Goal: Use online tool/utility: Utilize a website feature to perform a specific function

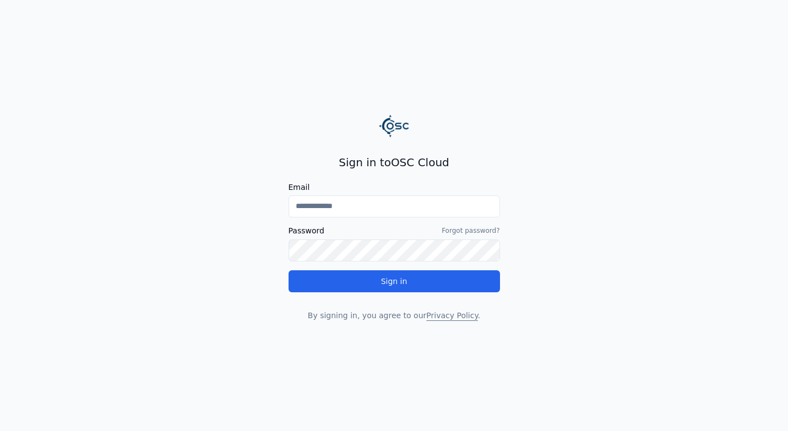
click at [398, 209] on input "Email" at bounding box center [393, 206] width 211 height 22
type input "**********"
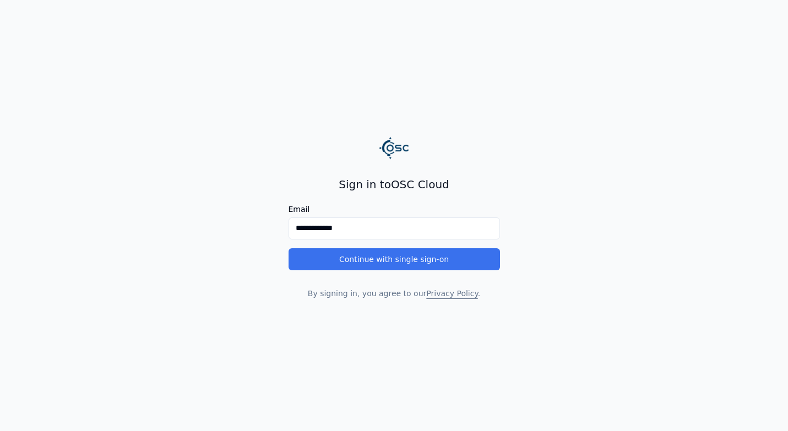
click at [386, 257] on button "Continue with single sign-on" at bounding box center [393, 259] width 211 height 22
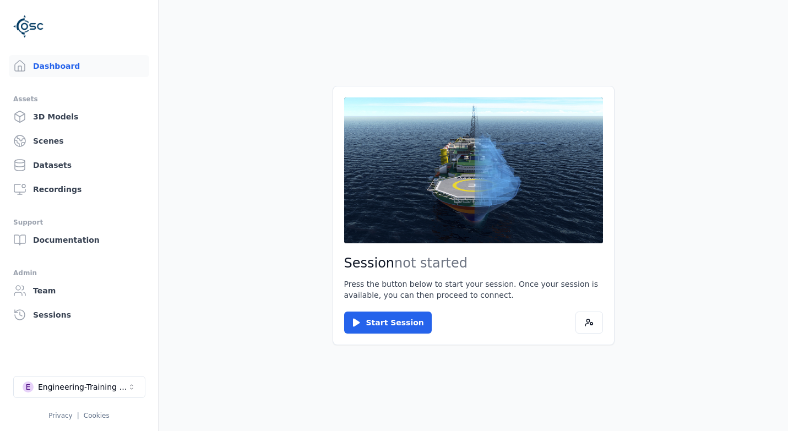
click at [225, 295] on main "Session not started Press the button below to start your session. Once your ses…" at bounding box center [473, 215] width 629 height 431
click at [263, 217] on main "Session not started Press the button below to start your session. Once your ses…" at bounding box center [473, 215] width 629 height 431
click at [45, 122] on link "3D Models" at bounding box center [79, 117] width 140 height 22
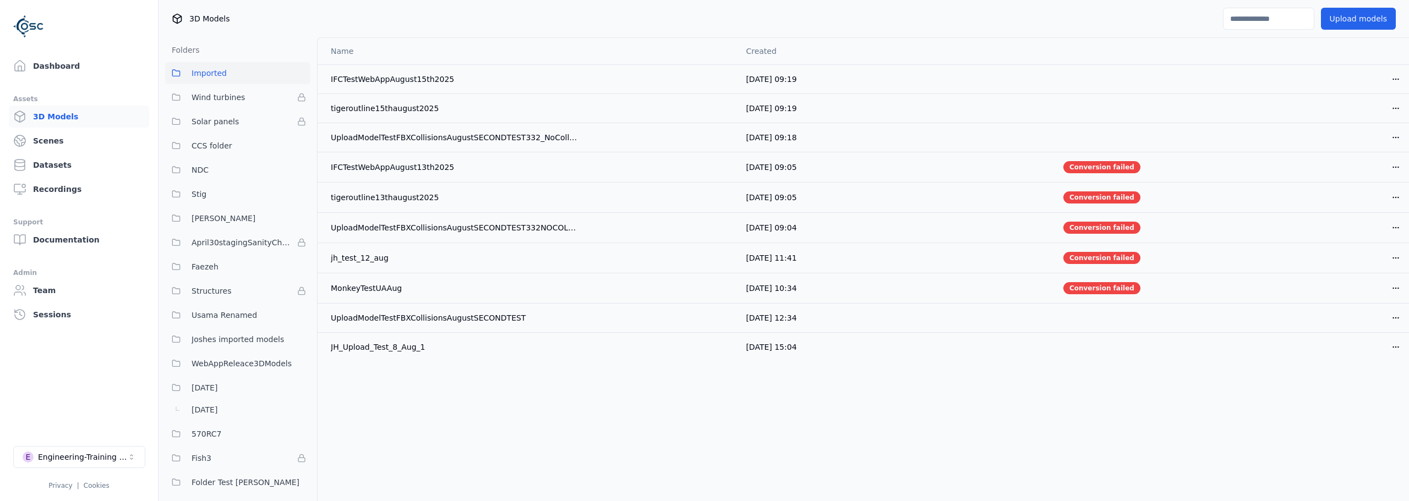
click at [42, 71] on link "Dashboard" at bounding box center [79, 66] width 140 height 22
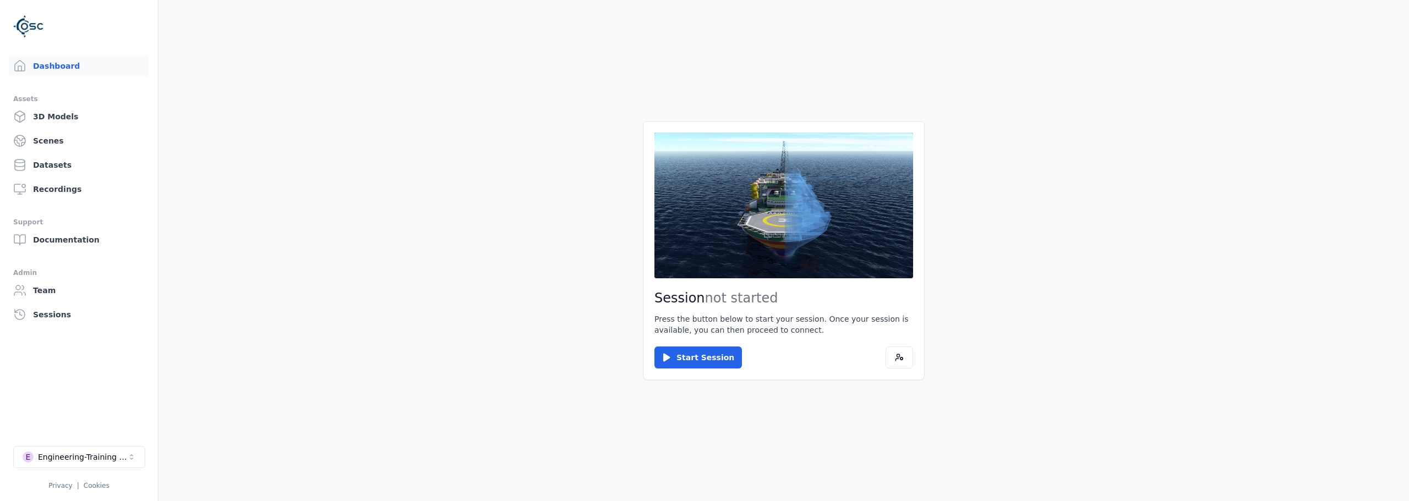
click at [269, 217] on main "Session not started Press the button below to start your session. Once your ses…" at bounding box center [784, 250] width 1251 height 501
click at [787, 357] on button at bounding box center [900, 358] width 28 height 22
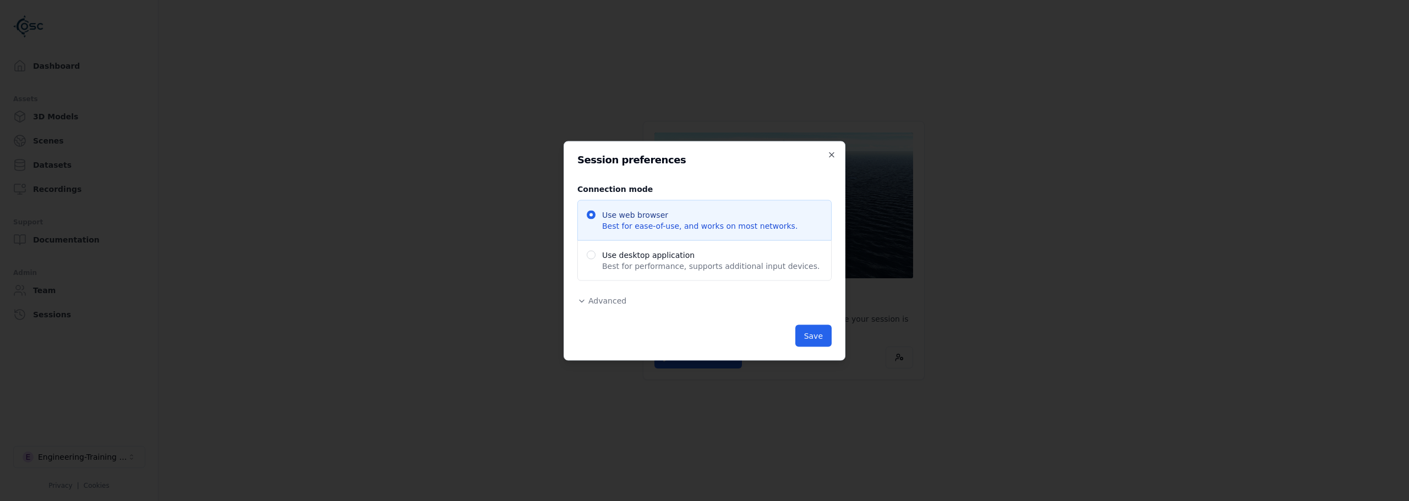
click at [598, 298] on span "Advanced" at bounding box center [607, 300] width 38 height 9
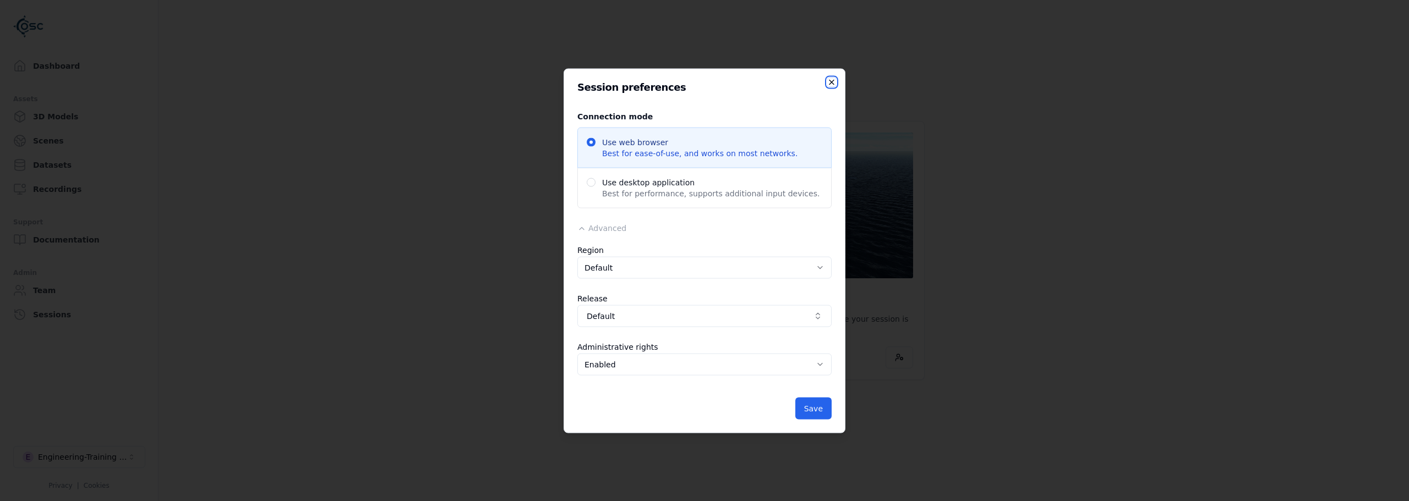
click at [787, 83] on icon "button" at bounding box center [831, 82] width 4 height 4
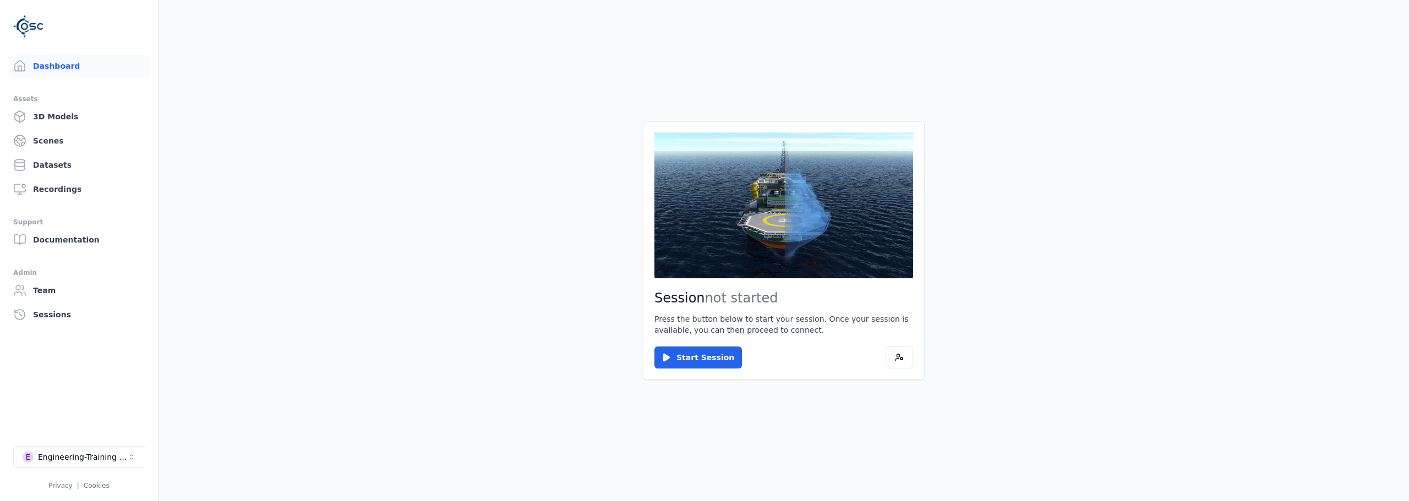
click at [587, 146] on main "Session not started Press the button below to start your session. Once your ses…" at bounding box center [784, 250] width 1251 height 501
click at [678, 361] on button "Start Session" at bounding box center [698, 358] width 88 height 22
drag, startPoint x: 497, startPoint y: 432, endPoint x: 553, endPoint y: 391, distance: 68.9
click at [498, 430] on main "Session ready for connection Your cloud session is ready. Please click the butt…" at bounding box center [784, 250] width 1251 height 501
click at [674, 359] on button "Connect" at bounding box center [679, 358] width 51 height 22
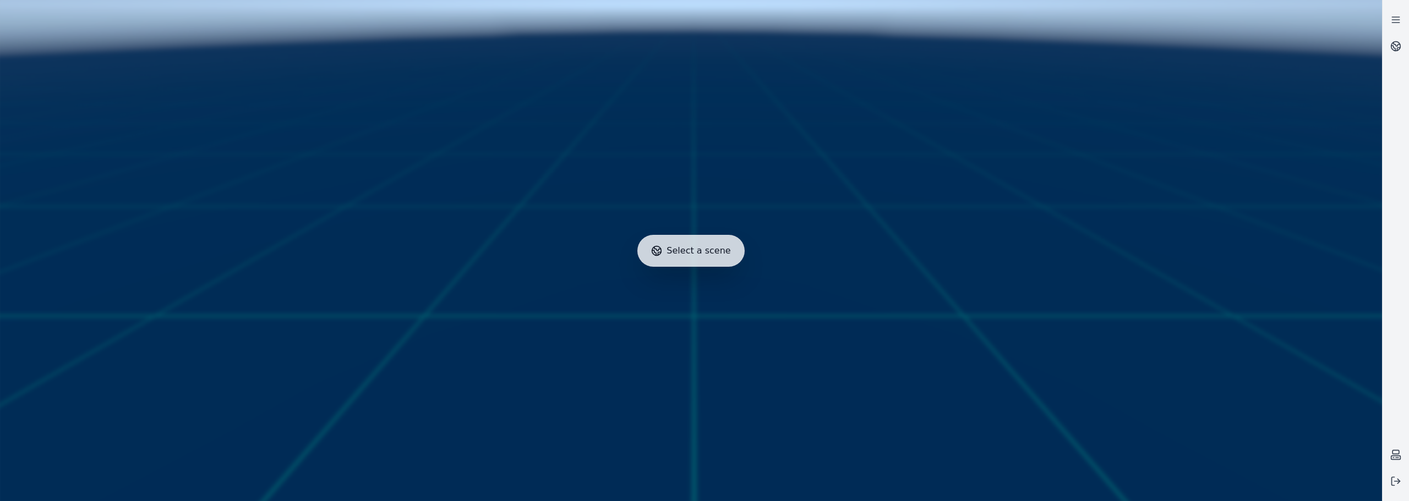
click at [787, 84] on div at bounding box center [691, 251] width 1391 height 510
click at [787, 41] on link at bounding box center [1396, 46] width 26 height 26
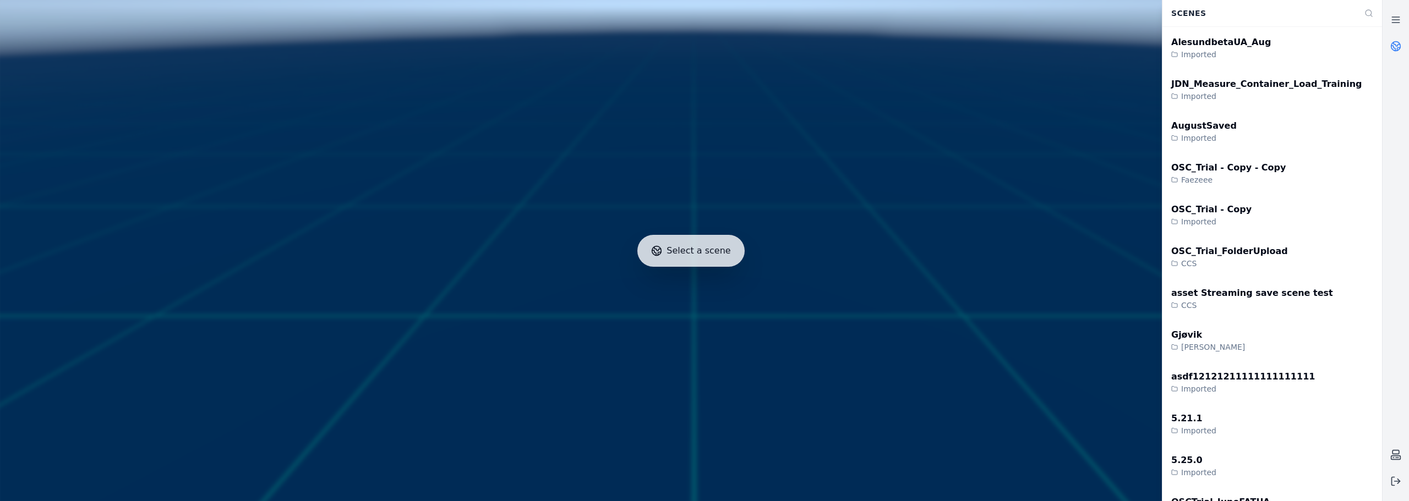
click at [787, 51] on circle at bounding box center [1395, 46] width 9 height 9
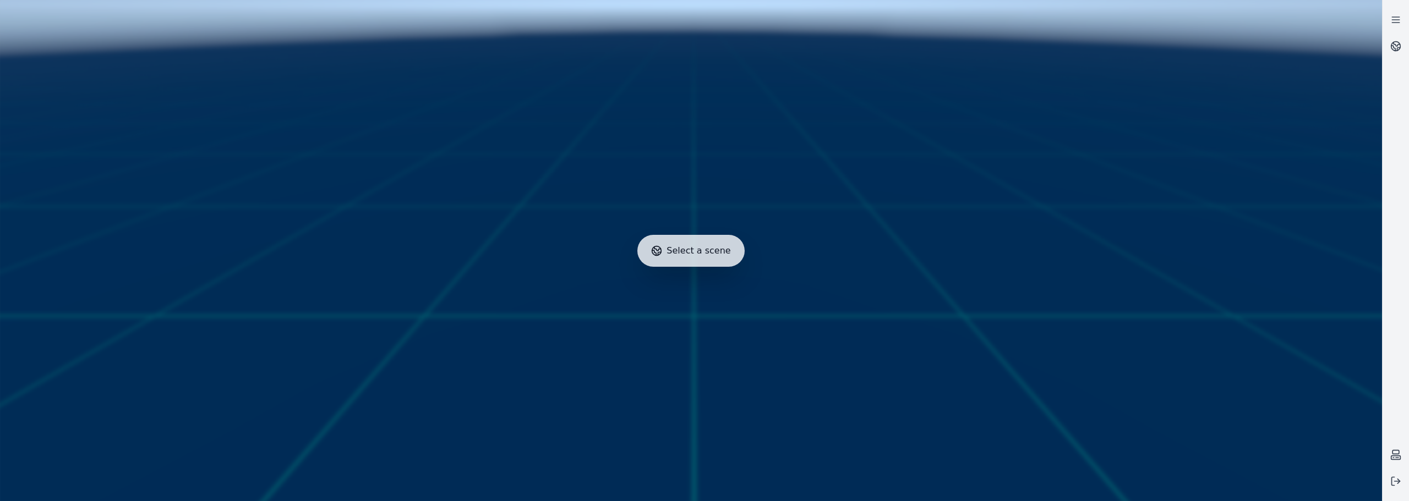
click at [697, 255] on span "Select a scene" at bounding box center [699, 250] width 64 height 13
click at [701, 259] on div "Select a scene" at bounding box center [690, 251] width 107 height 32
click at [662, 255] on circle at bounding box center [656, 250] width 9 height 9
click at [660, 248] on icon at bounding box center [656, 250] width 11 height 11
click at [787, 40] on link at bounding box center [1396, 46] width 26 height 26
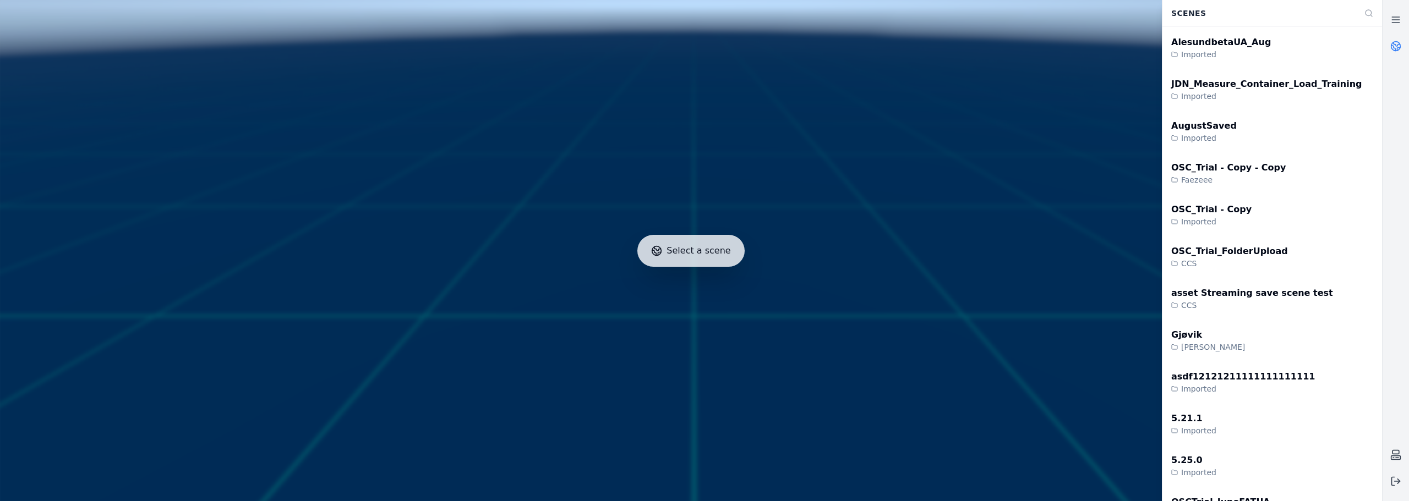
click at [787, 40] on link at bounding box center [1396, 46] width 26 height 26
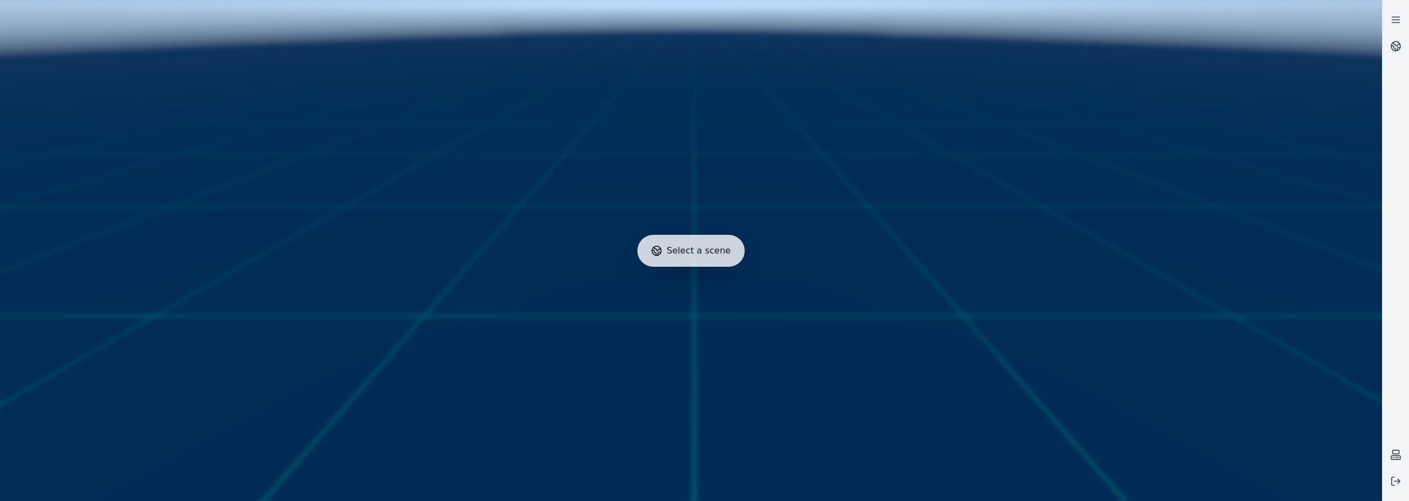
click at [661, 253] on icon at bounding box center [659, 253] width 3 height 3
click at [660, 249] on icon at bounding box center [656, 250] width 11 height 11
drag, startPoint x: 840, startPoint y: 168, endPoint x: 853, endPoint y: 116, distance: 53.4
drag, startPoint x: 853, startPoint y: 116, endPoint x: 713, endPoint y: 255, distance: 197.7
click at [713, 255] on span "Select a scene" at bounding box center [699, 250] width 64 height 13
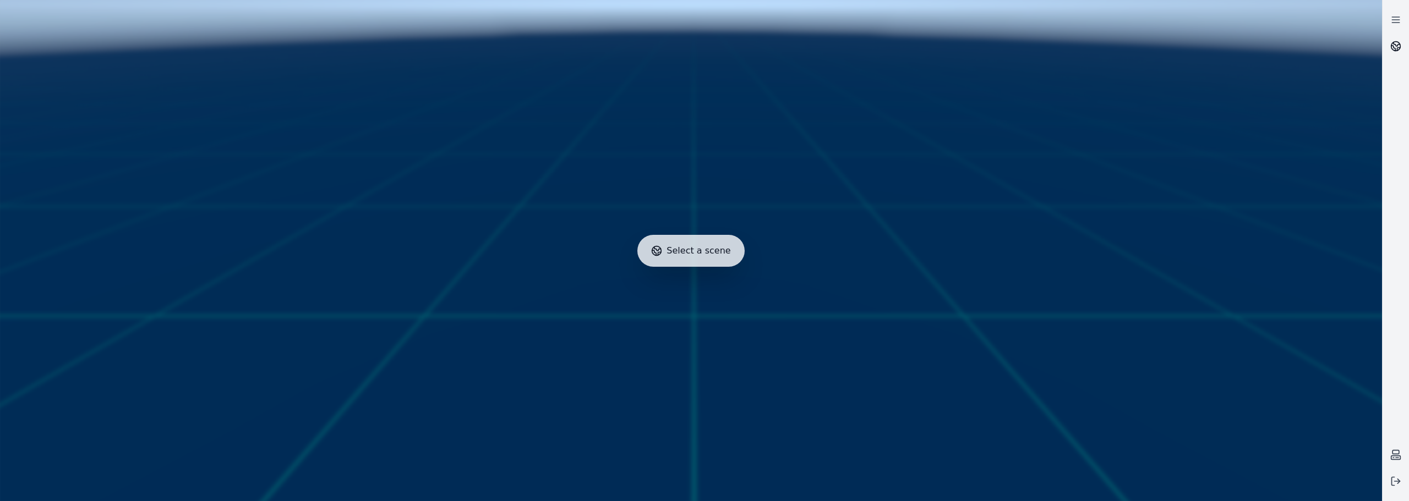
click at [787, 40] on link at bounding box center [1396, 46] width 26 height 26
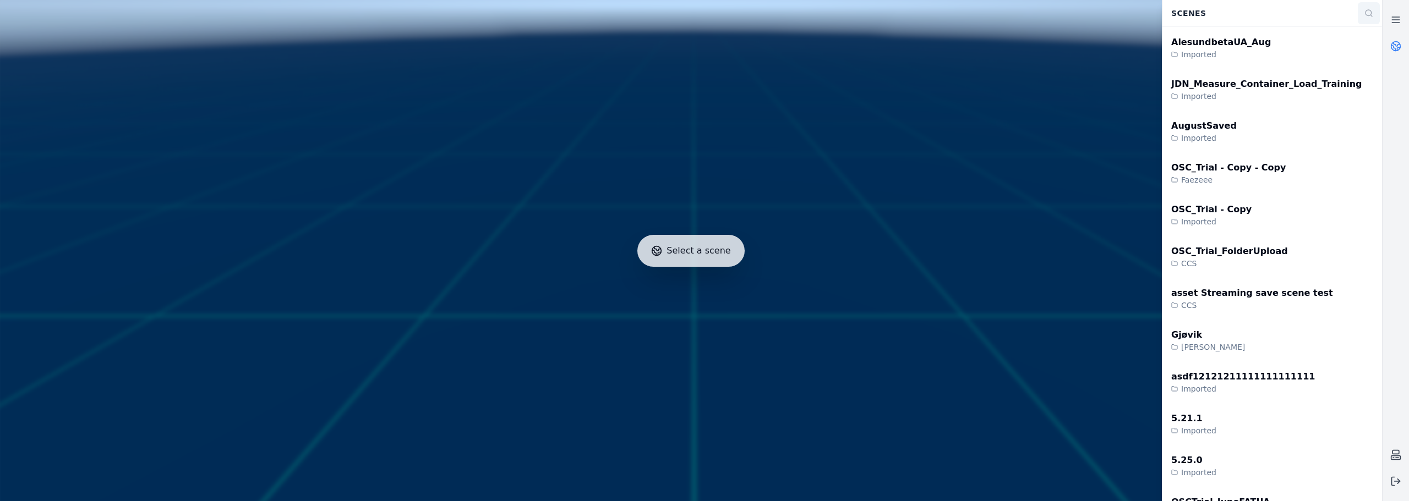
click at [787, 14] on button at bounding box center [1369, 13] width 22 height 22
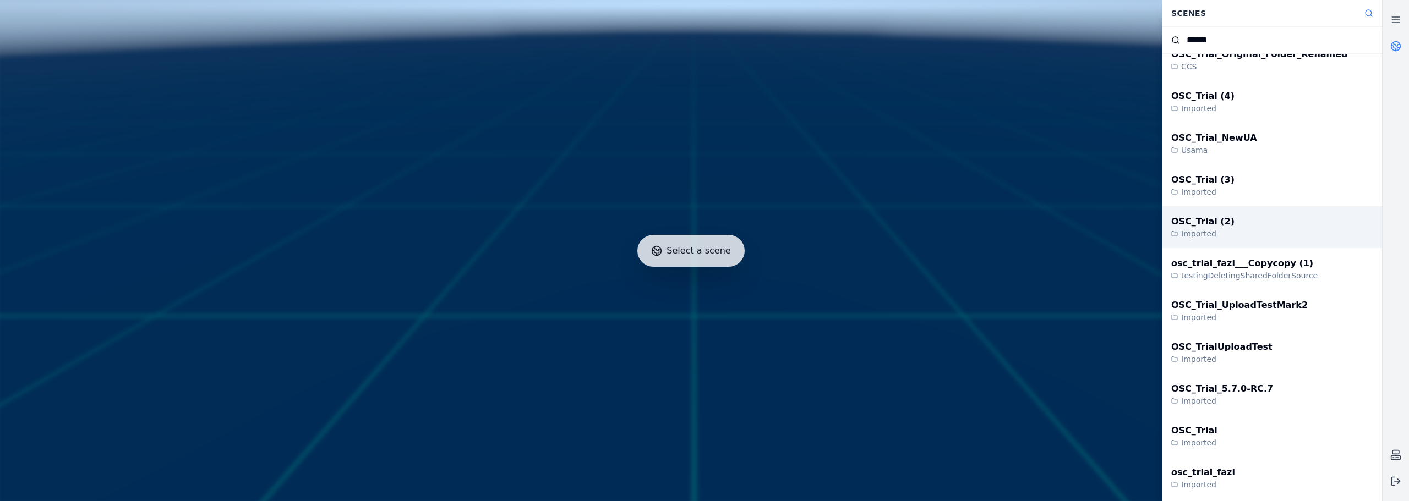
scroll to position [440, 0]
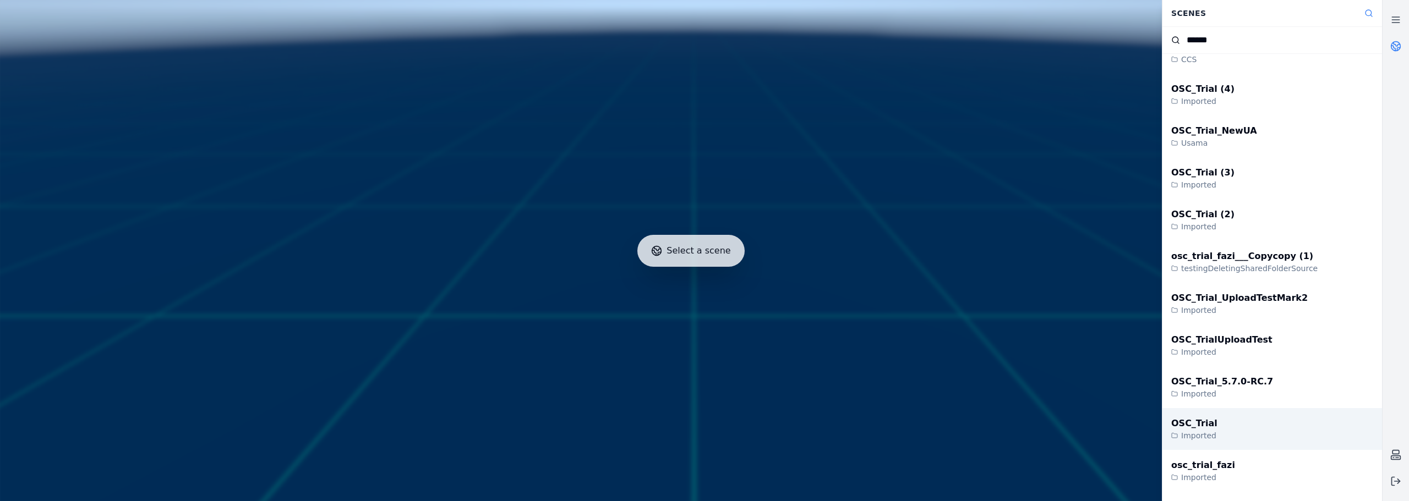
type input "******"
click at [787, 425] on div "OSC_Trial Imported" at bounding box center [1272, 429] width 220 height 42
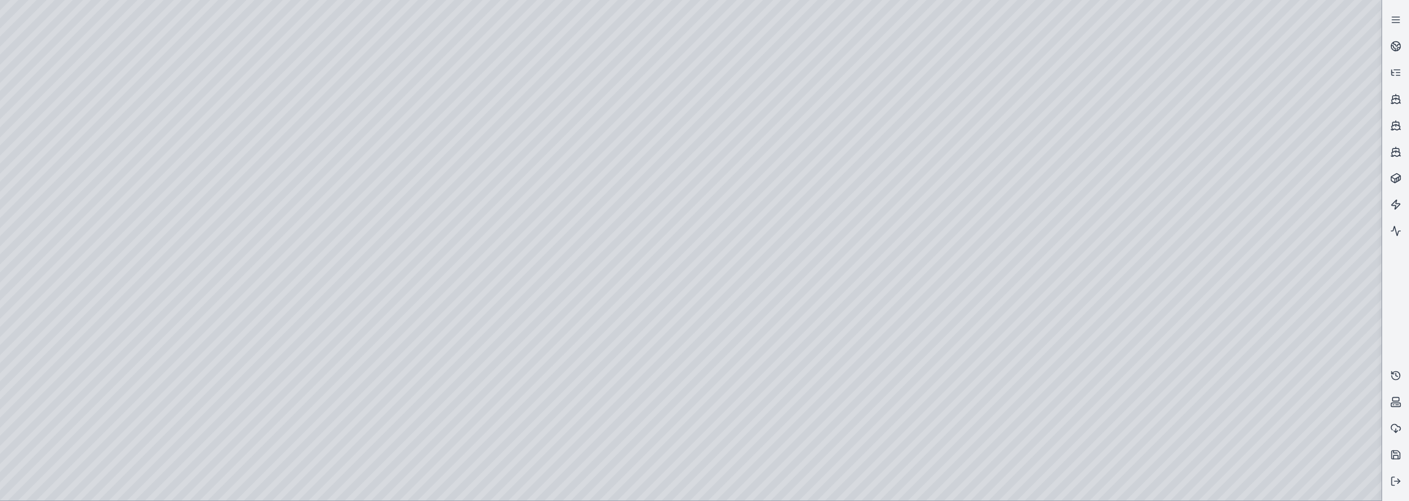
click at [787, 430] on div at bounding box center [690, 250] width 1381 height 501
drag, startPoint x: 805, startPoint y: 157, endPoint x: 789, endPoint y: 154, distance: 15.9
drag, startPoint x: 742, startPoint y: 177, endPoint x: 740, endPoint y: 204, distance: 27.1
drag, startPoint x: 806, startPoint y: 227, endPoint x: 708, endPoint y: 262, distance: 104.6
drag, startPoint x: 711, startPoint y: 292, endPoint x: 724, endPoint y: 289, distance: 13.0
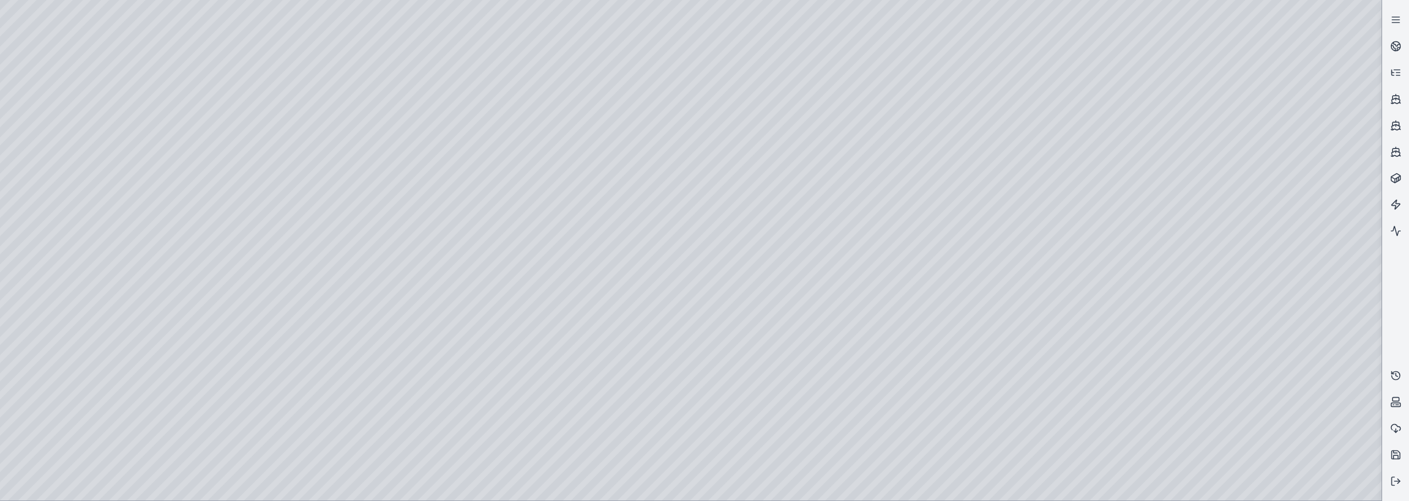
click at [787, 430] on div at bounding box center [690, 250] width 1381 height 501
drag, startPoint x: 776, startPoint y: 130, endPoint x: 772, endPoint y: 150, distance: 20.2
drag, startPoint x: 821, startPoint y: 193, endPoint x: 836, endPoint y: 163, distance: 33.7
click at [787, 232] on div at bounding box center [690, 250] width 1381 height 501
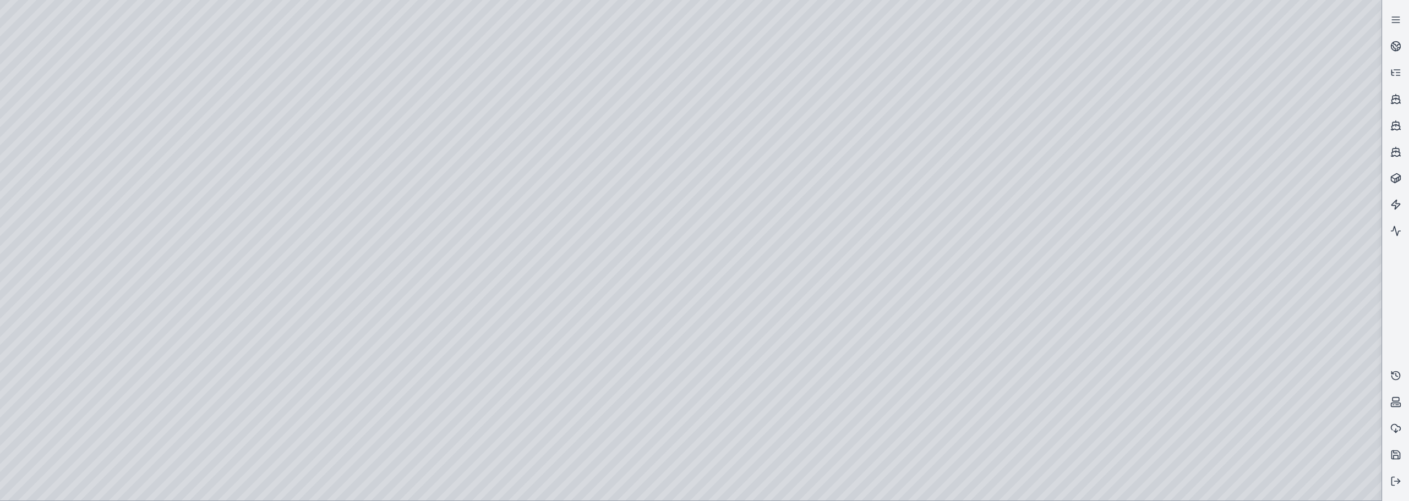
click at [787, 368] on div at bounding box center [690, 250] width 1381 height 501
click at [787, 430] on icon at bounding box center [1395, 481] width 11 height 11
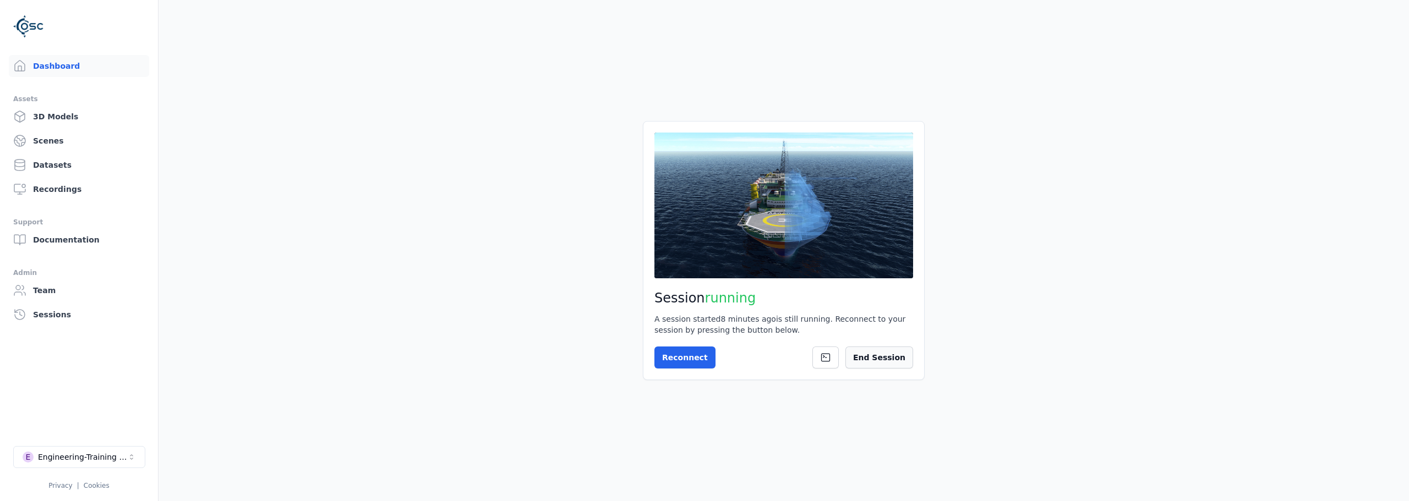
click at [787, 359] on button "End Session" at bounding box center [879, 358] width 68 height 22
click at [787, 425] on main "Session not started Press the button below to start your session. Once your ses…" at bounding box center [784, 250] width 1251 height 501
click at [692, 364] on button "Start Session" at bounding box center [698, 358] width 88 height 22
click at [687, 356] on button "Connect" at bounding box center [679, 358] width 51 height 22
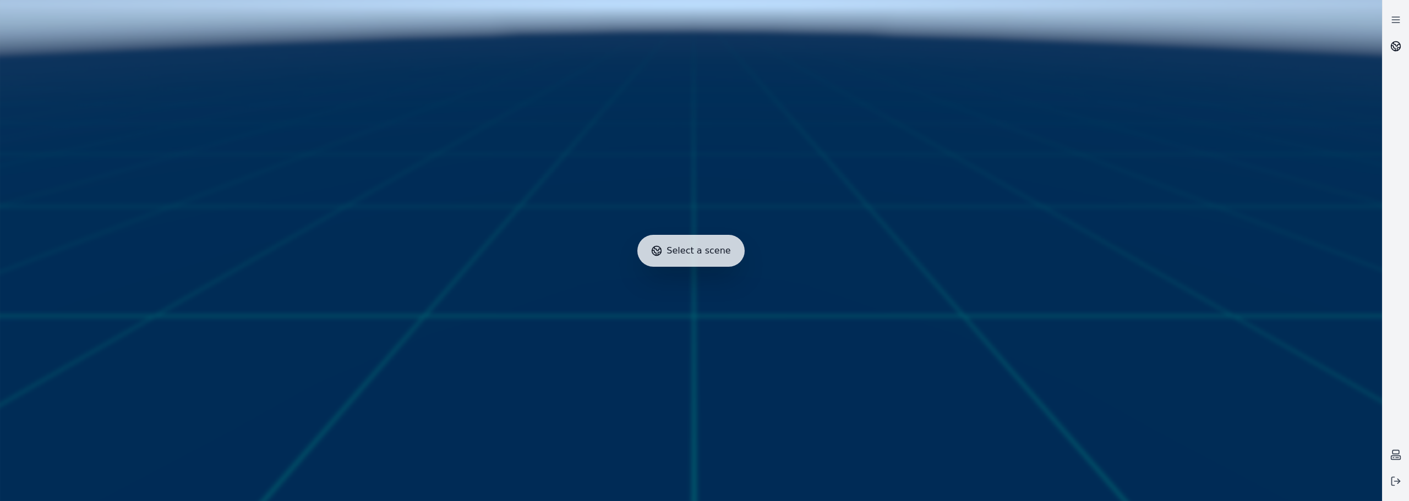
click at [787, 50] on icon at bounding box center [1395, 46] width 11 height 11
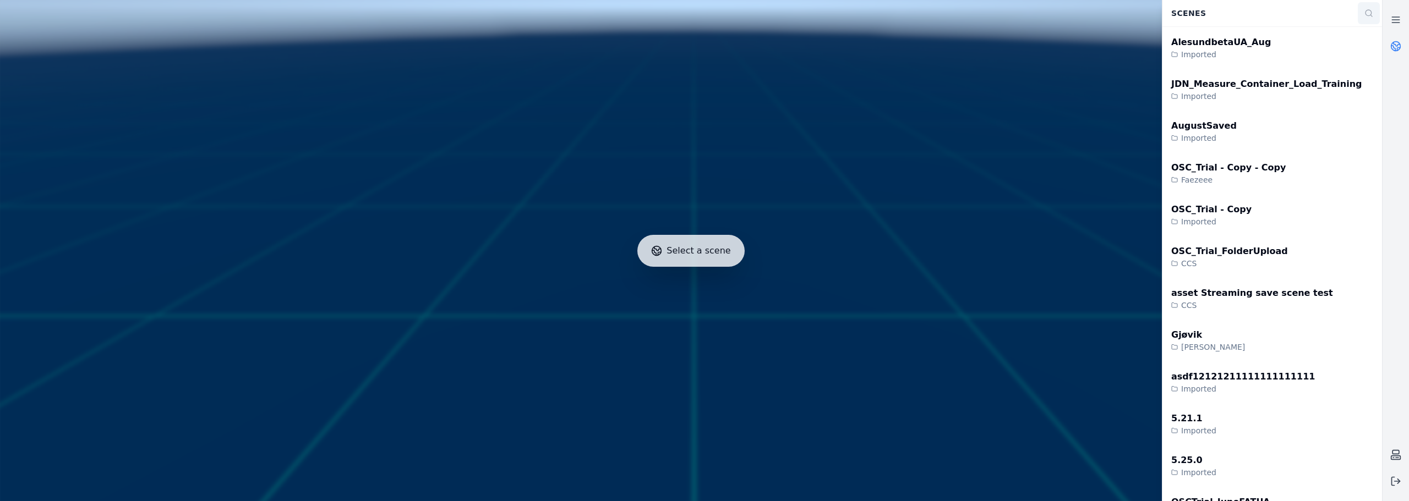
click at [787, 12] on button at bounding box center [1369, 13] width 22 height 22
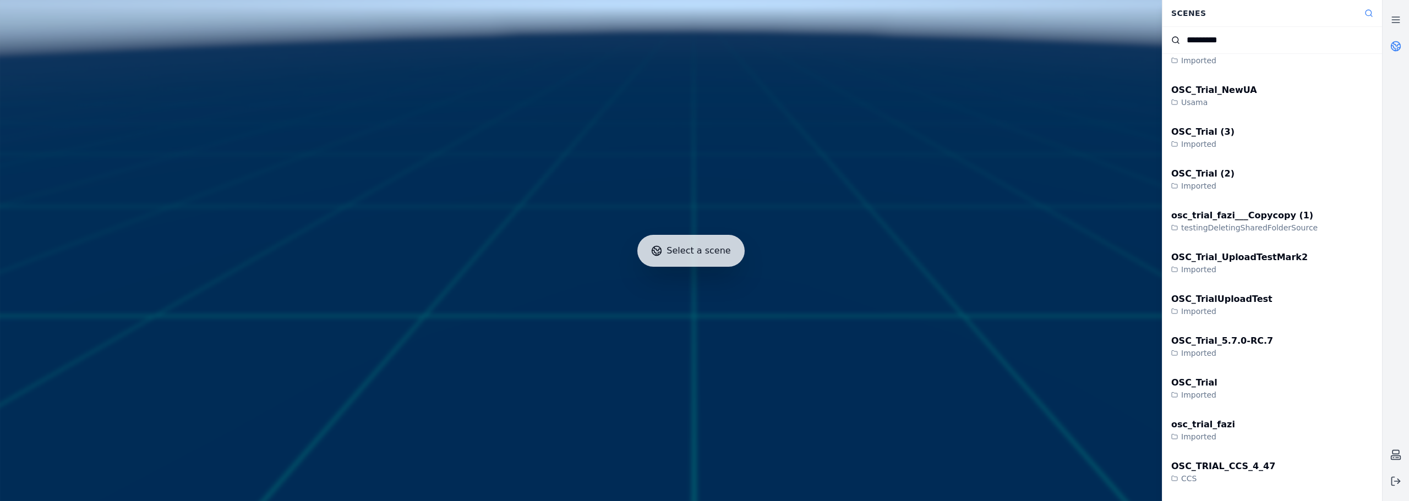
scroll to position [495, 0]
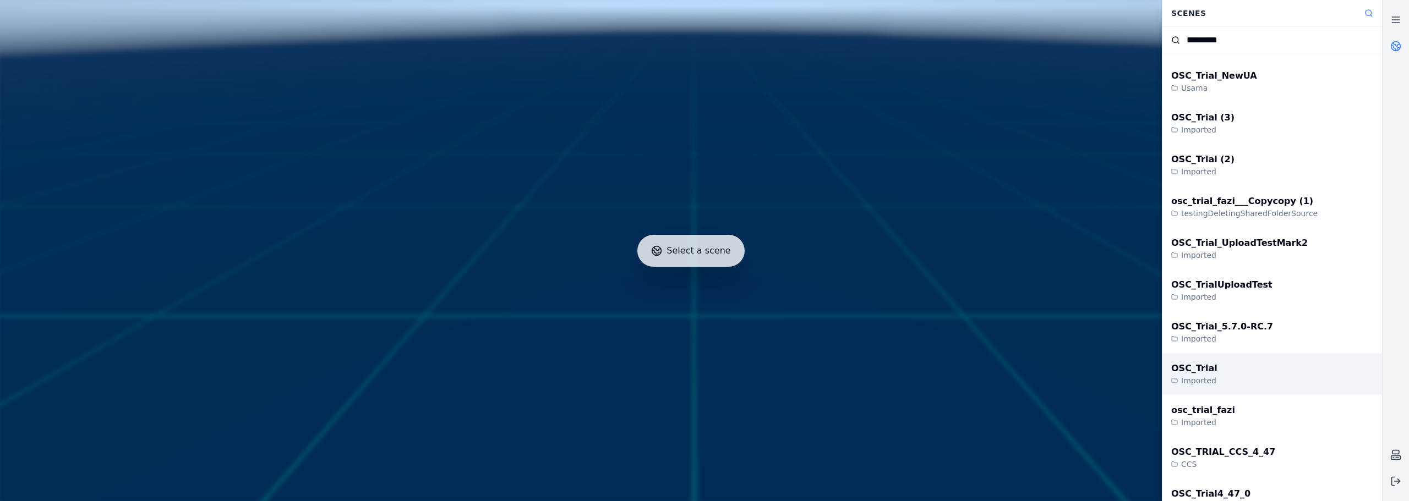
type input "*********"
click at [787, 375] on div "OSC_Trial Imported" at bounding box center [1272, 374] width 220 height 42
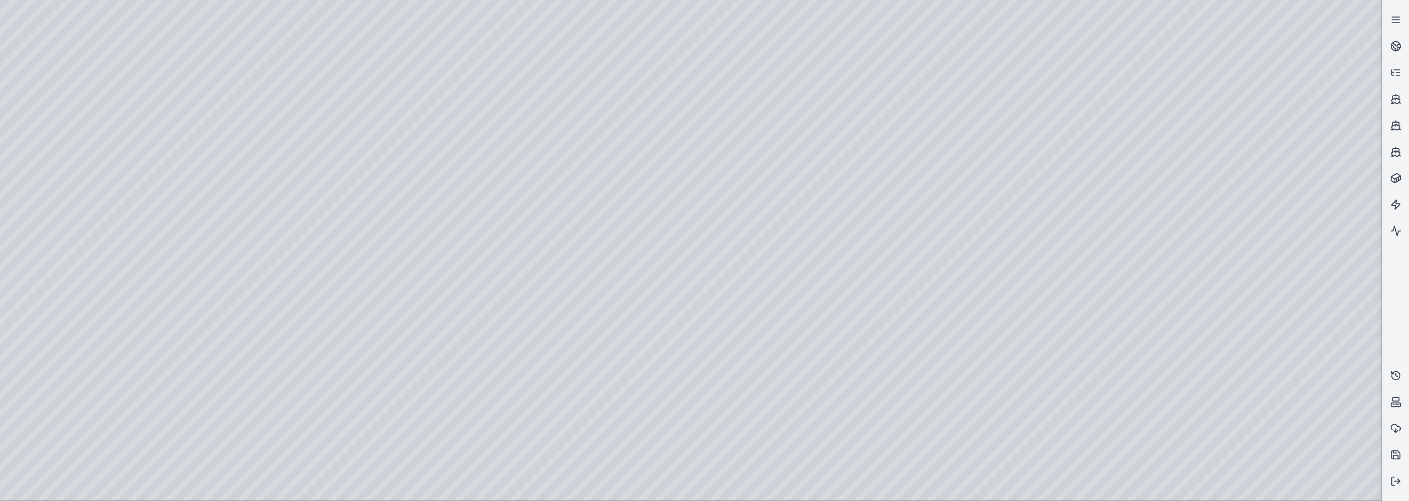
click at [447, 145] on div at bounding box center [690, 250] width 1381 height 501
click at [1393, 482] on icon at bounding box center [1395, 481] width 11 height 11
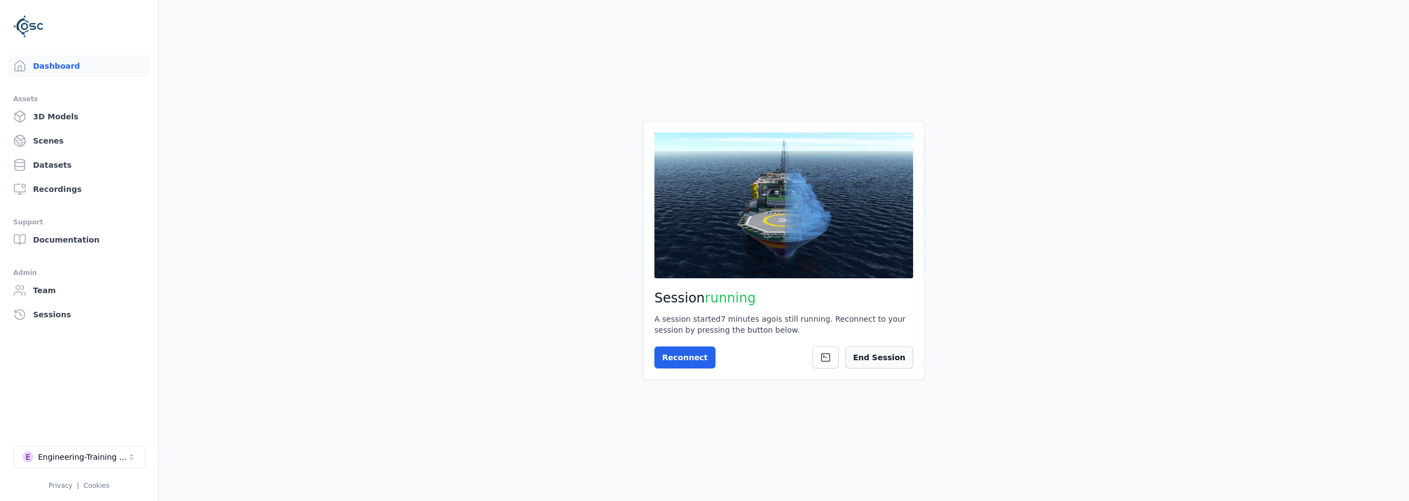
click at [900, 361] on button "End Session" at bounding box center [879, 358] width 68 height 22
click at [124, 460] on div "Engineering-Training (SSO Staging)" at bounding box center [82, 457] width 89 height 11
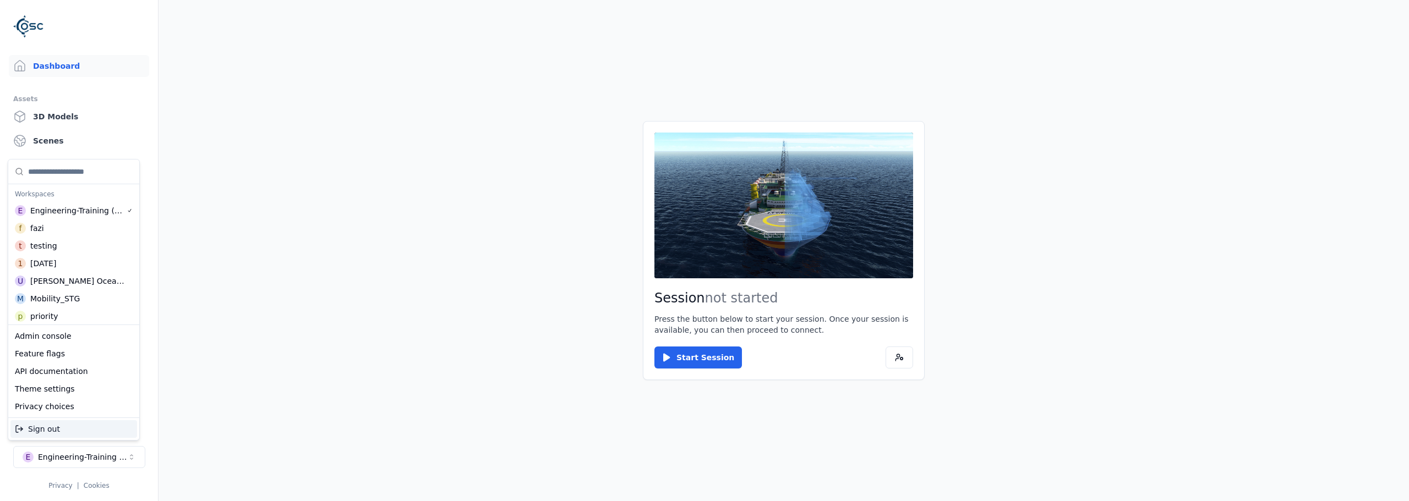
click at [62, 432] on div "Sign out" at bounding box center [73, 430] width 127 height 18
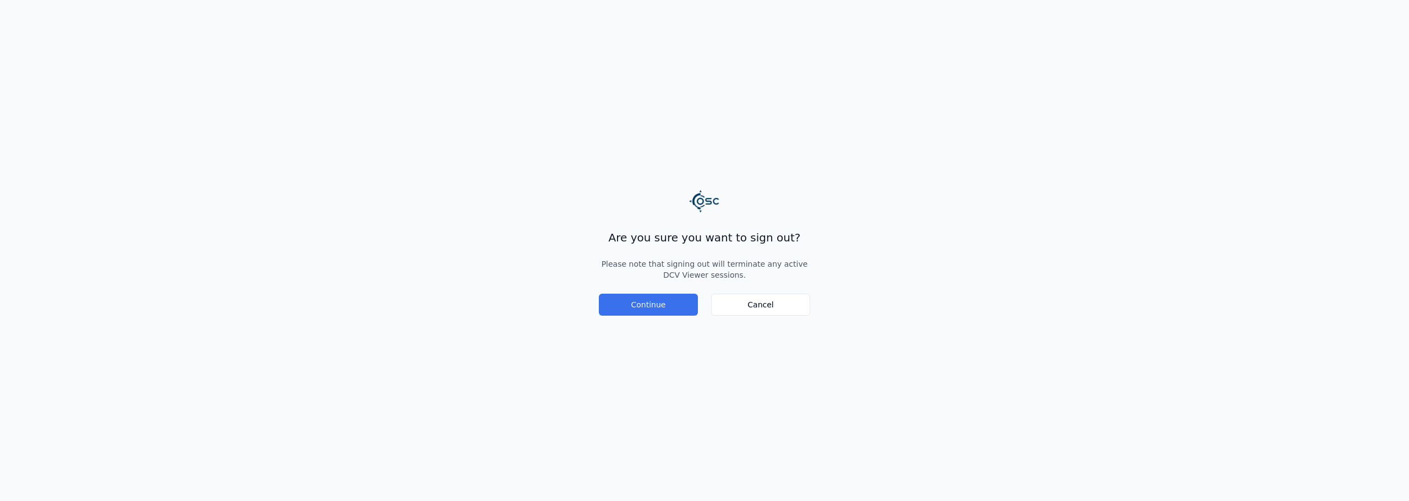
click at [649, 296] on button "Continue" at bounding box center [648, 305] width 99 height 22
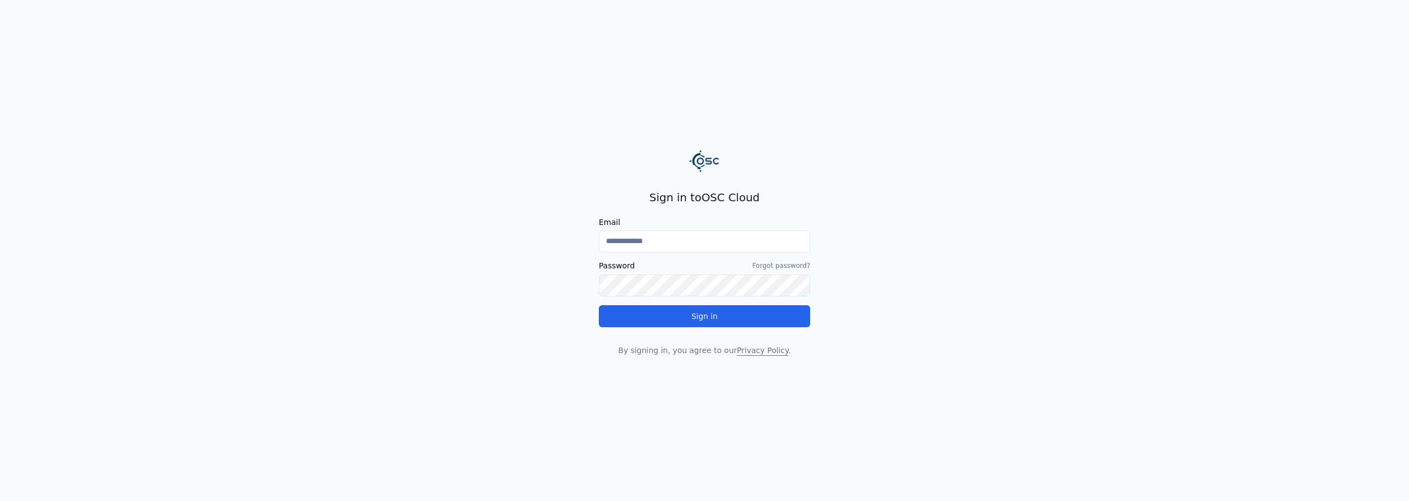
click at [712, 234] on input "Email" at bounding box center [704, 242] width 211 height 22
type input "**********"
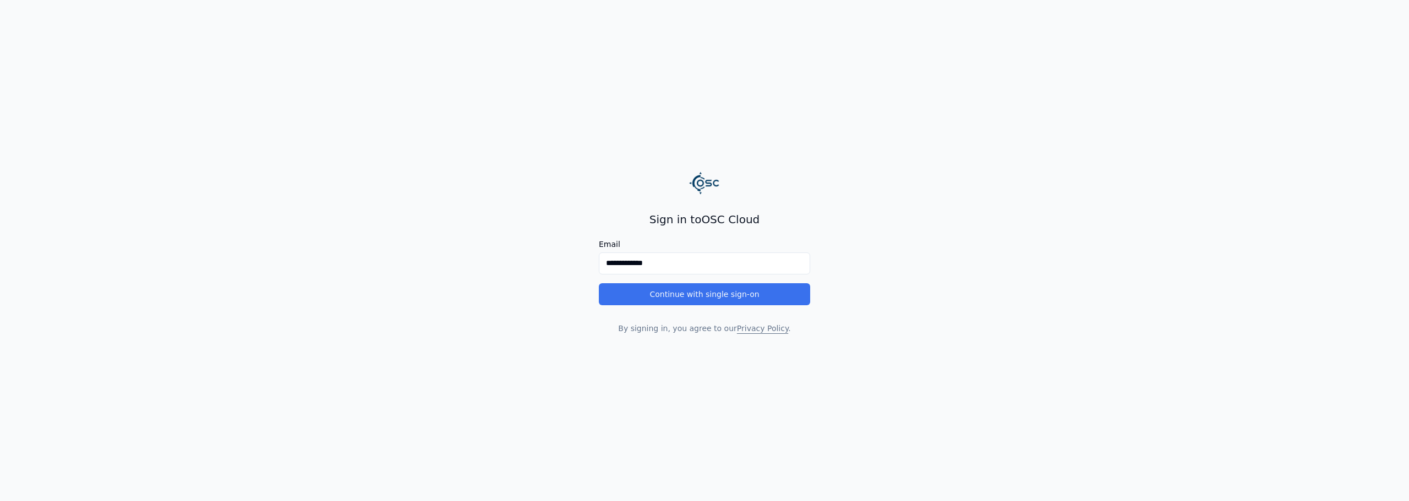
click at [663, 297] on button "Continue with single sign-on" at bounding box center [704, 294] width 211 height 22
